Goal: Information Seeking & Learning: Learn about a topic

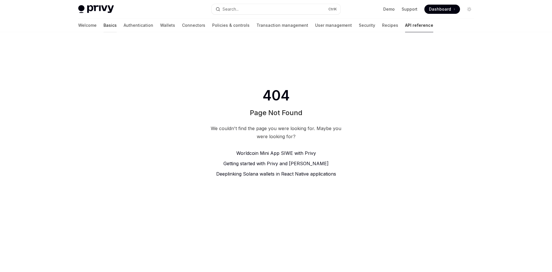
click at [104, 25] on link "Basics" at bounding box center [110, 25] width 13 height 14
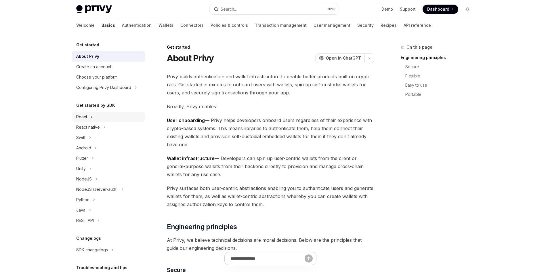
click at [90, 116] on div "React" at bounding box center [109, 117] width 74 height 10
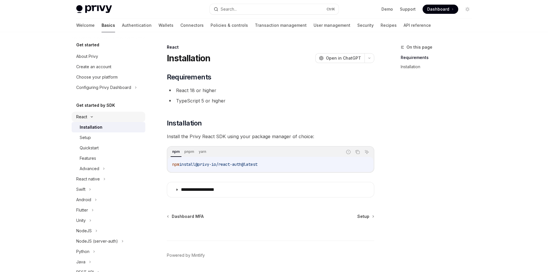
click at [92, 117] on icon at bounding box center [91, 117] width 7 height 2
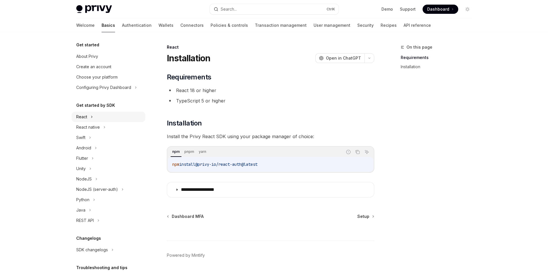
click at [90, 116] on div "React" at bounding box center [109, 117] width 74 height 10
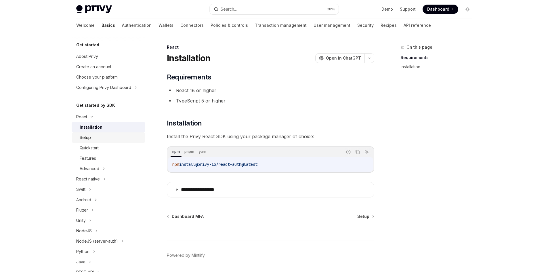
click at [100, 138] on div "Setup" at bounding box center [111, 137] width 62 height 7
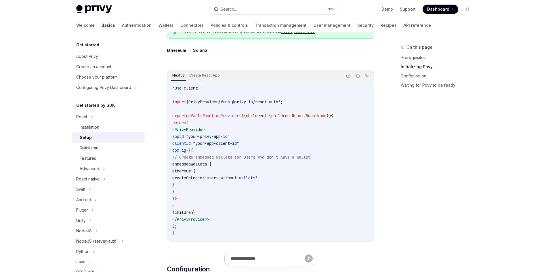
scroll to position [173, 0]
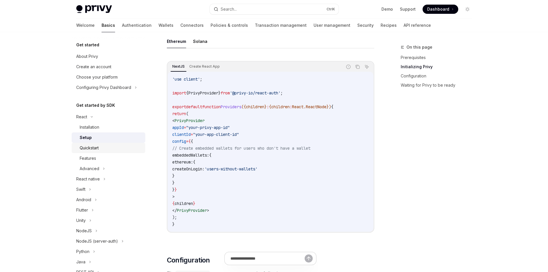
click at [97, 149] on div "Quickstart" at bounding box center [89, 147] width 19 height 7
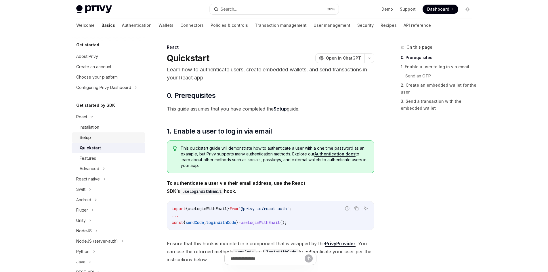
click at [97, 142] on link "Setup" at bounding box center [109, 137] width 74 height 10
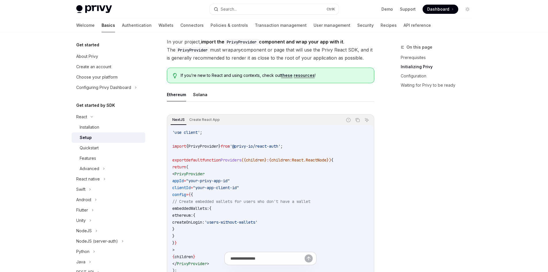
scroll to position [144, 0]
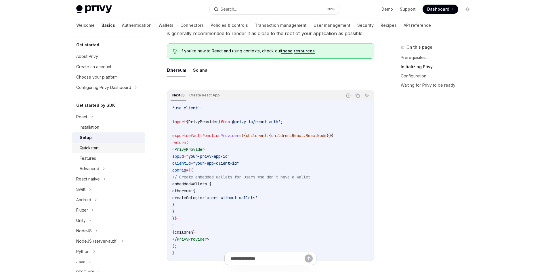
click at [95, 146] on div "Quickstart" at bounding box center [89, 147] width 19 height 7
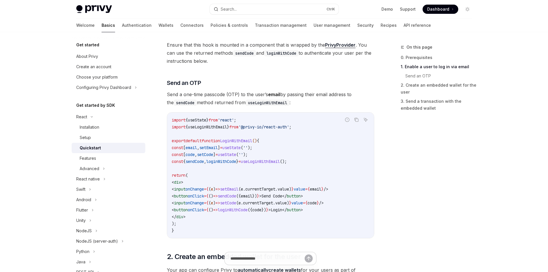
scroll to position [173, 0]
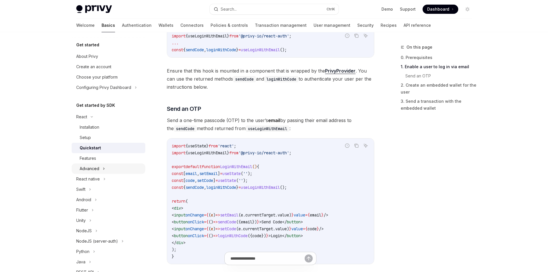
drag, startPoint x: 105, startPoint y: 160, endPoint x: 104, endPoint y: 165, distance: 4.5
click at [105, 160] on div "Features" at bounding box center [111, 158] width 62 height 7
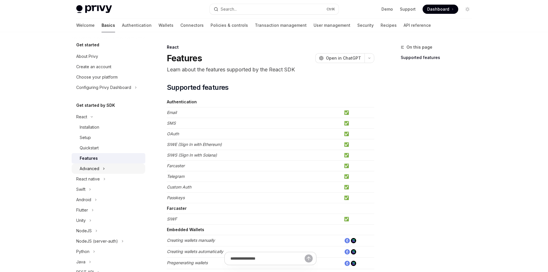
click at [103, 168] on icon at bounding box center [104, 168] width 2 height 7
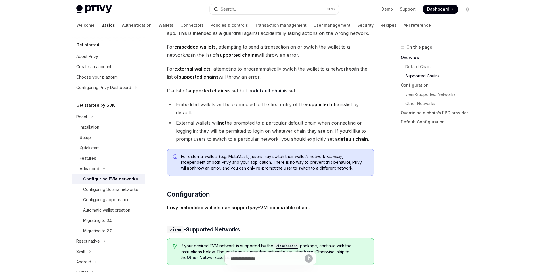
scroll to position [431, 0]
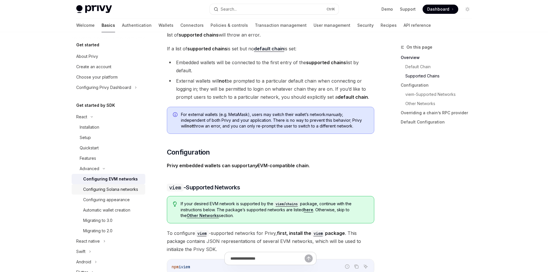
click at [110, 193] on div "Configuring Solana networks" at bounding box center [110, 189] width 55 height 7
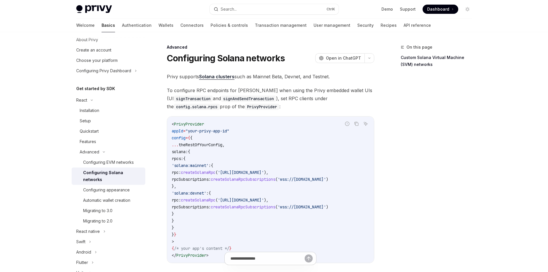
scroll to position [58, 0]
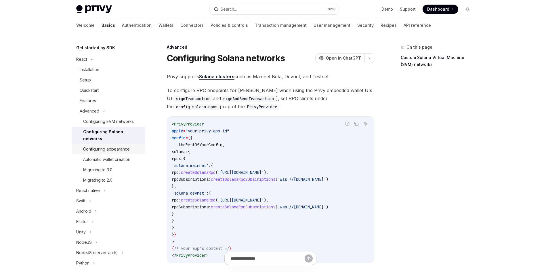
click at [111, 151] on div "Configuring appearance" at bounding box center [106, 149] width 47 height 7
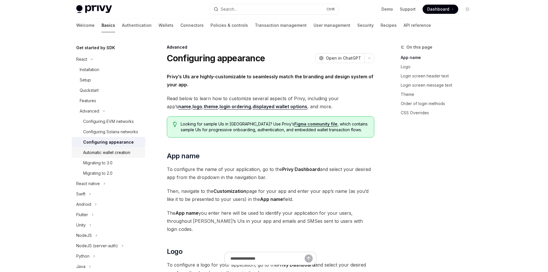
click at [106, 156] on div "Automatic wallet creation" at bounding box center [106, 152] width 47 height 7
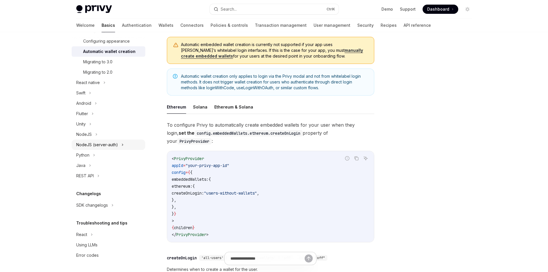
scroll to position [165, 0]
click at [87, 232] on div "React" at bounding box center [81, 234] width 11 height 7
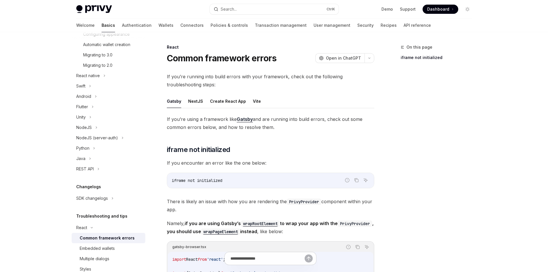
scroll to position [217, 0]
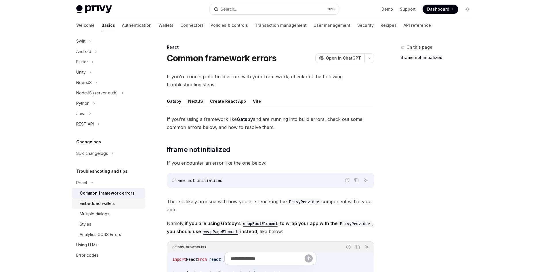
click at [117, 206] on div "Embedded wallets" at bounding box center [111, 203] width 62 height 7
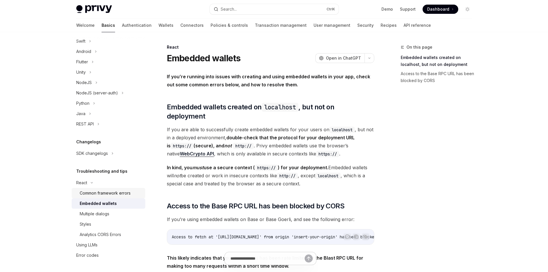
click at [115, 188] on link "Common framework errors" at bounding box center [109, 193] width 74 height 10
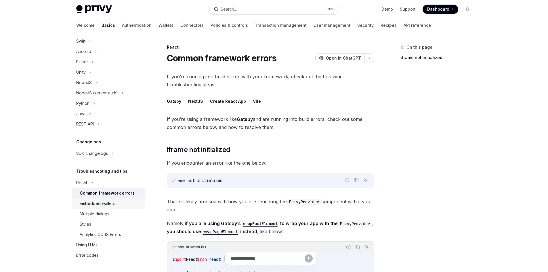
click at [107, 203] on div "Embedded wallets" at bounding box center [97, 203] width 35 height 7
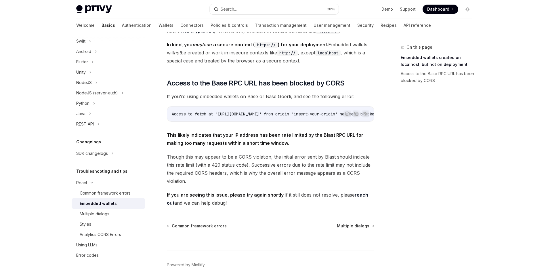
scroll to position [144, 0]
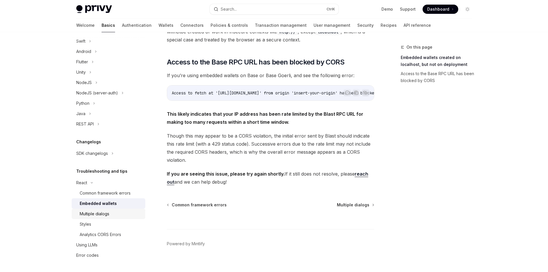
click at [108, 212] on div "Multiple dialogs" at bounding box center [95, 213] width 30 height 7
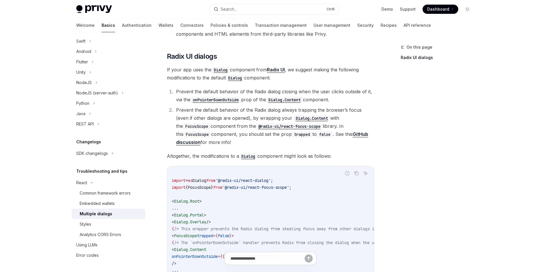
scroll to position [173, 0]
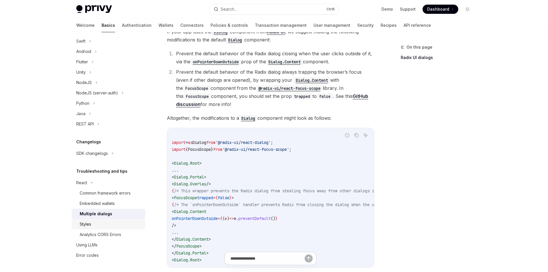
click at [102, 220] on link "Styles" at bounding box center [109, 224] width 74 height 10
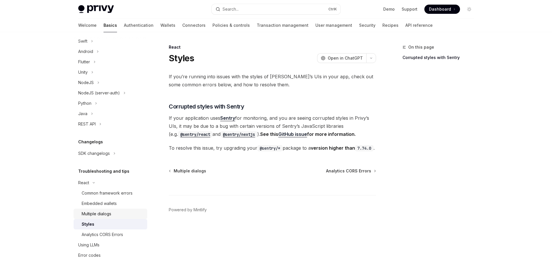
click at [109, 211] on div "Multiple dialogs" at bounding box center [97, 213] width 30 height 7
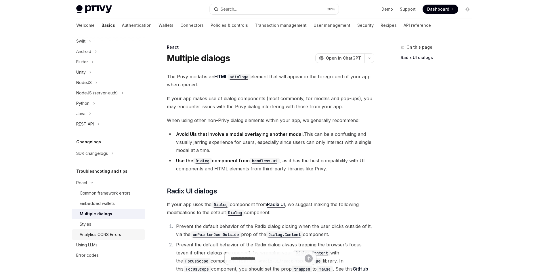
click at [98, 232] on div "Analytics CORS Errors" at bounding box center [100, 234] width 41 height 7
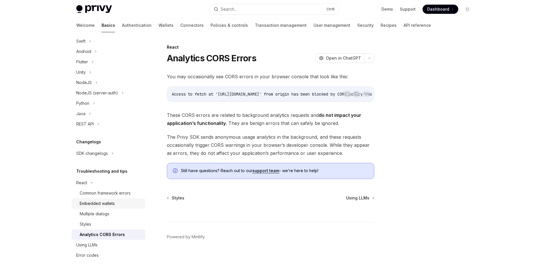
click at [108, 204] on div "Embedded wallets" at bounding box center [97, 203] width 35 height 7
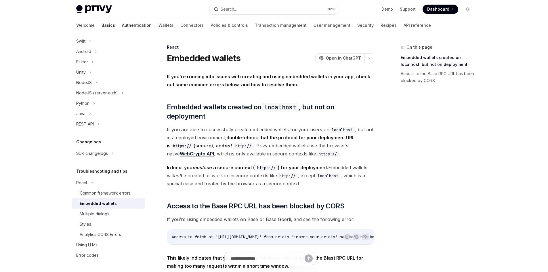
click at [122, 30] on link "Authentication" at bounding box center [137, 25] width 30 height 14
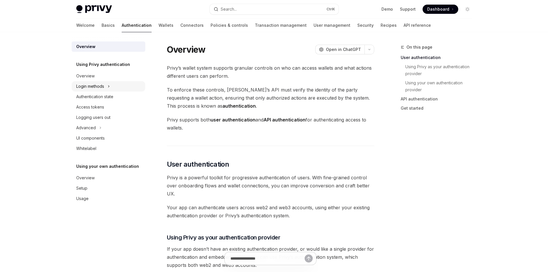
click at [108, 87] on icon at bounding box center [109, 86] width 2 height 7
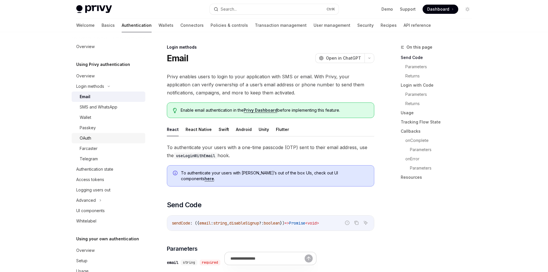
click at [95, 137] on div "OAuth" at bounding box center [111, 138] width 62 height 7
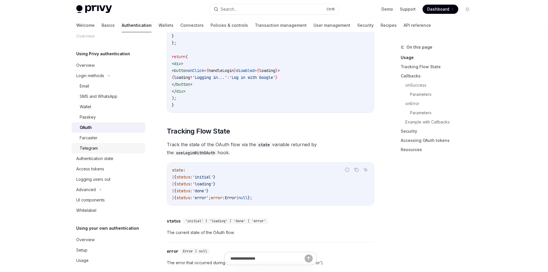
scroll to position [16, 0]
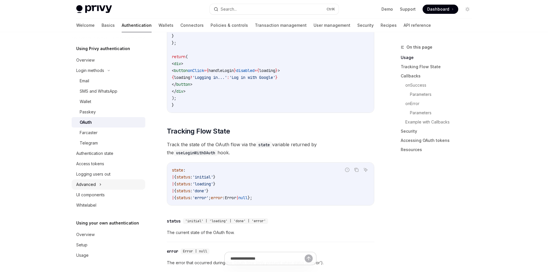
click at [95, 185] on div "Advanced" at bounding box center [86, 184] width 20 height 7
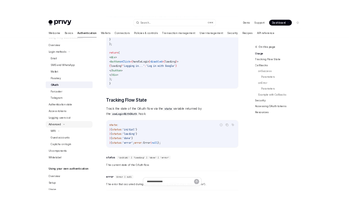
scroll to position [47, 0]
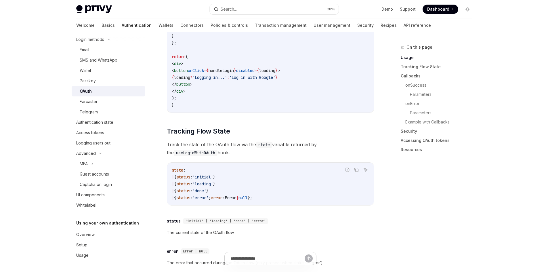
type textarea "*"
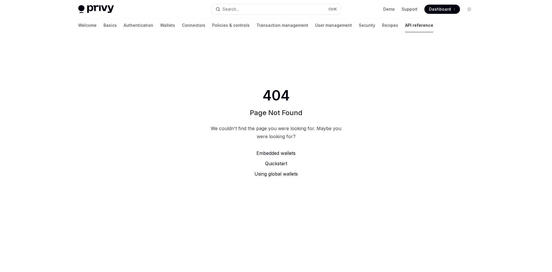
click at [131, 25] on div "Welcome Basics Authentication Wallets Connectors Policies & controls Transactio…" at bounding box center [255, 25] width 355 height 14
click at [160, 25] on link "Wallets" at bounding box center [167, 25] width 15 height 14
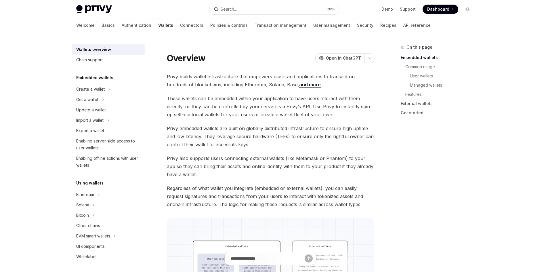
click at [247, 49] on div at bounding box center [270, 47] width 207 height 6
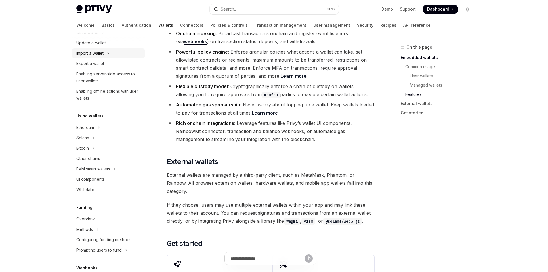
scroll to position [58, 0]
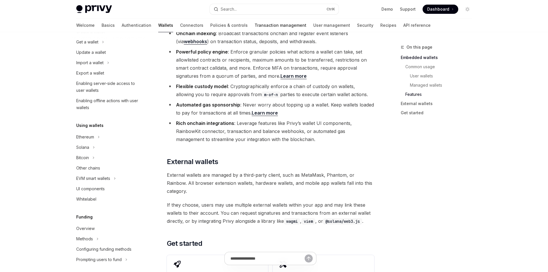
click at [255, 25] on link "Transaction management" at bounding box center [281, 25] width 52 height 14
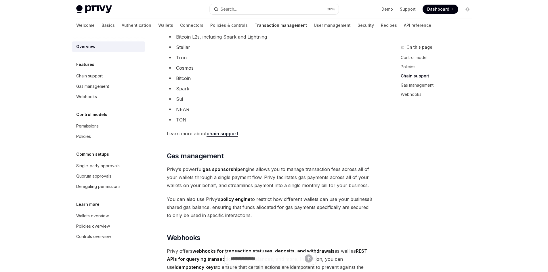
scroll to position [460, 0]
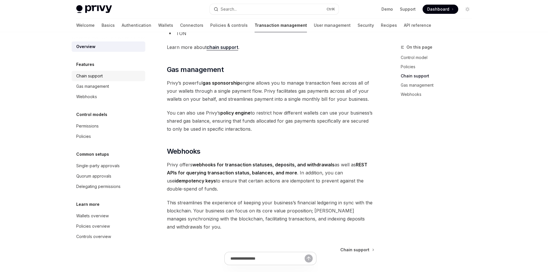
click at [109, 80] on link "Chain support" at bounding box center [109, 76] width 74 height 10
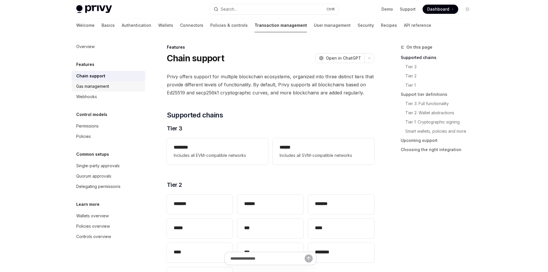
click at [104, 88] on div "Gas management" at bounding box center [92, 86] width 33 height 7
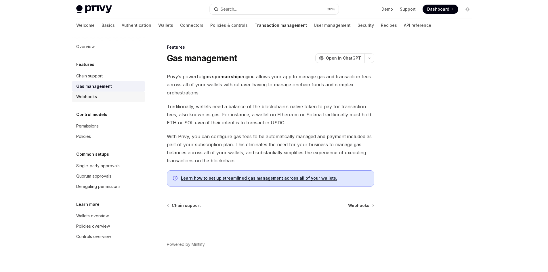
click at [103, 94] on div "Webhooks" at bounding box center [109, 96] width 66 height 7
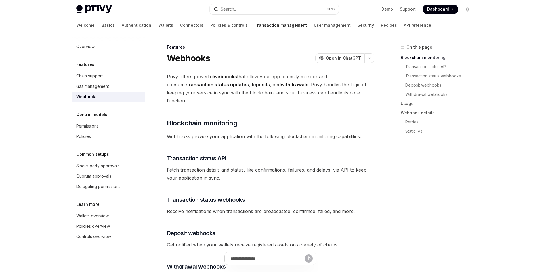
click at [99, 119] on div "Control models Permissions Policies" at bounding box center [109, 126] width 74 height 30
click at [98, 124] on div "Permissions" at bounding box center [87, 126] width 22 height 7
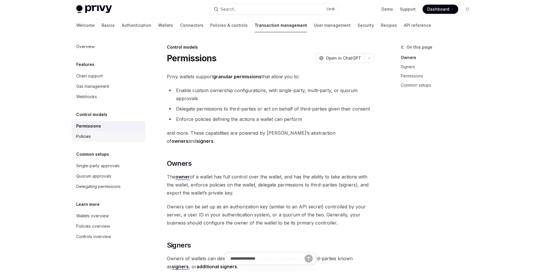
click at [100, 135] on div "Policies" at bounding box center [109, 136] width 66 height 7
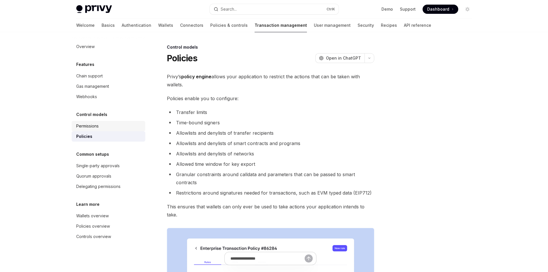
click at [104, 126] on div "Permissions" at bounding box center [109, 126] width 66 height 7
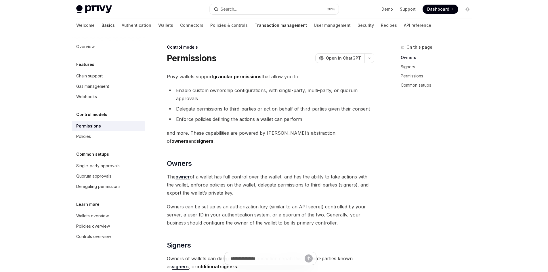
click at [102, 24] on link "Basics" at bounding box center [108, 25] width 13 height 14
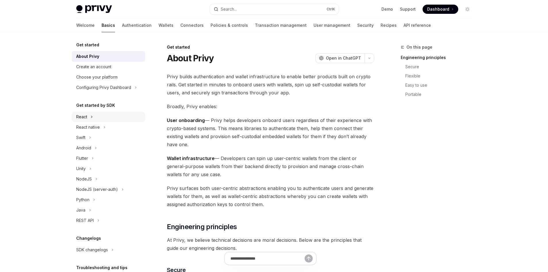
click at [95, 116] on div "React" at bounding box center [109, 117] width 74 height 10
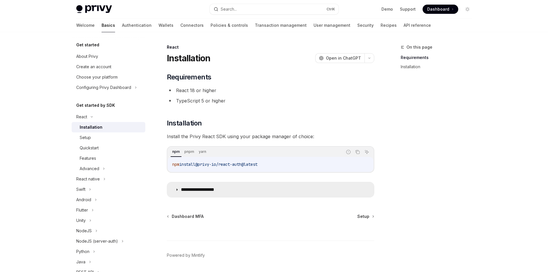
click at [181, 194] on summary "**********" at bounding box center [270, 189] width 207 height 15
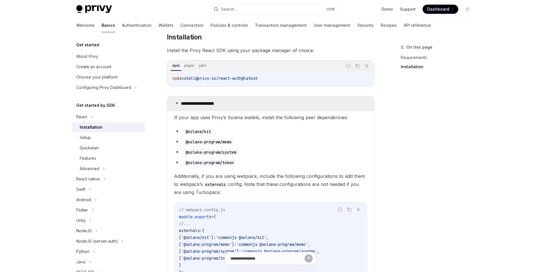
scroll to position [86, 0]
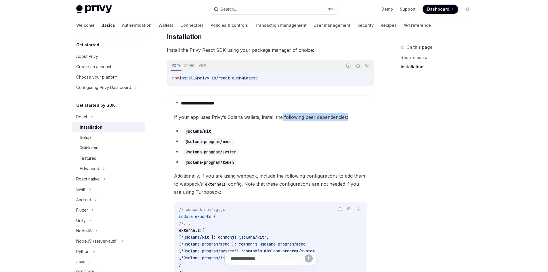
drag, startPoint x: 354, startPoint y: 116, endPoint x: 280, endPoint y: 116, distance: 73.6
click at [280, 116] on span "If your app uses Privy’s Solana wallets, install the following peer dependencie…" at bounding box center [270, 117] width 193 height 8
click at [287, 116] on span "If your app uses Privy’s Solana wallets, install the following peer dependencie…" at bounding box center [270, 117] width 193 height 8
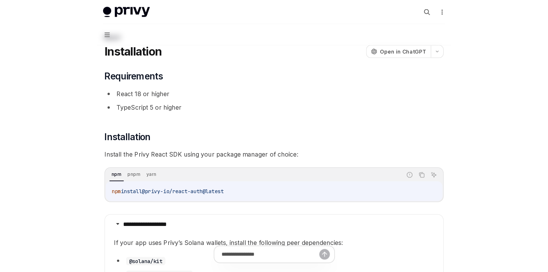
scroll to position [0, 0]
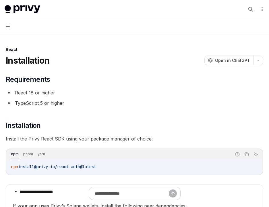
click at [9, 23] on button "Navigation" at bounding box center [134, 26] width 269 height 16
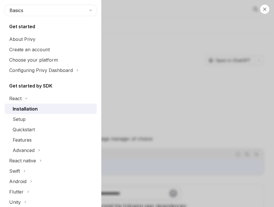
click at [150, 78] on div "Close navigation Basics Get started About Privy Create an account Choose your p…" at bounding box center [137, 103] width 274 height 207
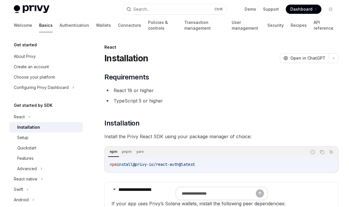
type textarea "*"
